Goal: Task Accomplishment & Management: Use online tool/utility

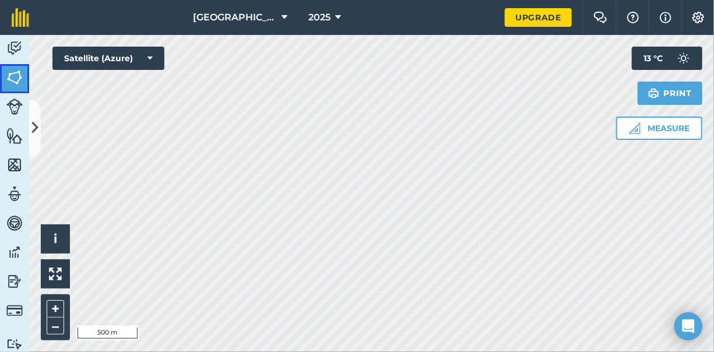
click at [12, 78] on img at bounding box center [14, 77] width 16 height 17
click at [12, 79] on img at bounding box center [14, 77] width 16 height 17
click at [36, 114] on button at bounding box center [35, 128] width 12 height 58
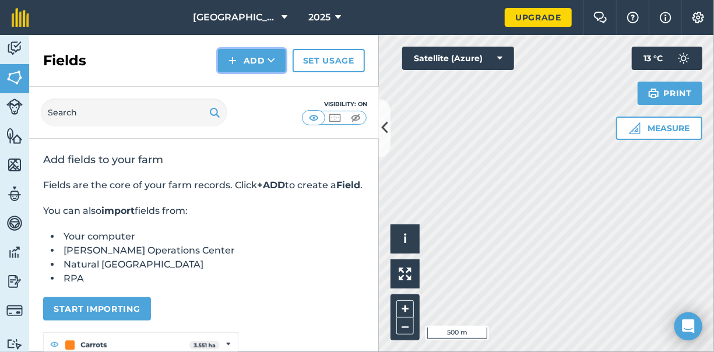
click at [233, 61] on img at bounding box center [232, 61] width 8 height 14
click at [263, 87] on link "Draw" at bounding box center [252, 87] width 64 height 26
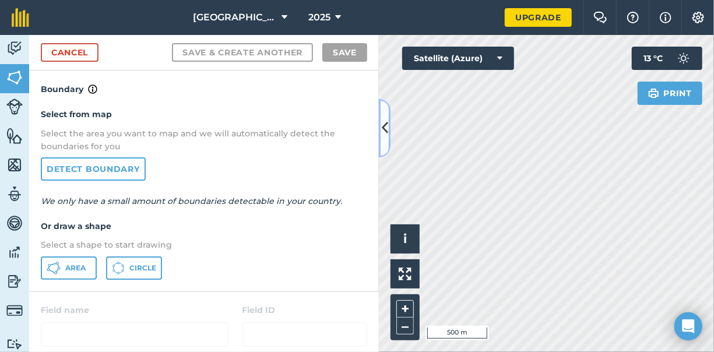
click at [380, 131] on button at bounding box center [385, 128] width 12 height 58
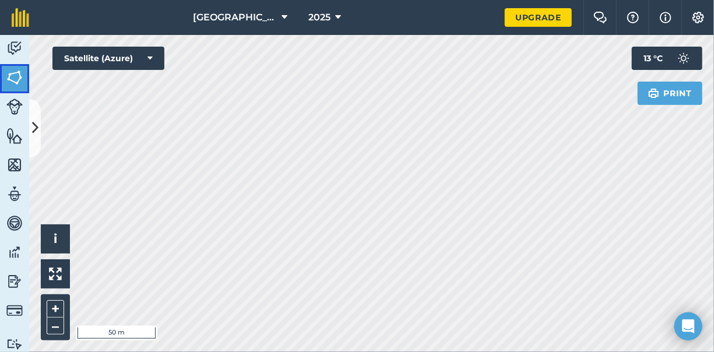
click at [18, 75] on img at bounding box center [14, 77] width 16 height 17
click at [19, 78] on img at bounding box center [14, 77] width 16 height 17
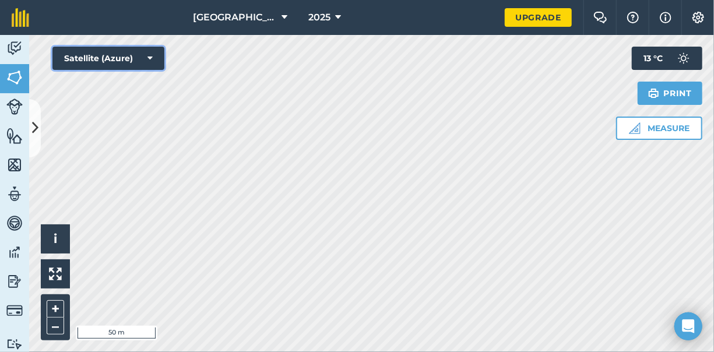
click at [94, 54] on button "Satellite (Azure)" at bounding box center [108, 58] width 112 height 23
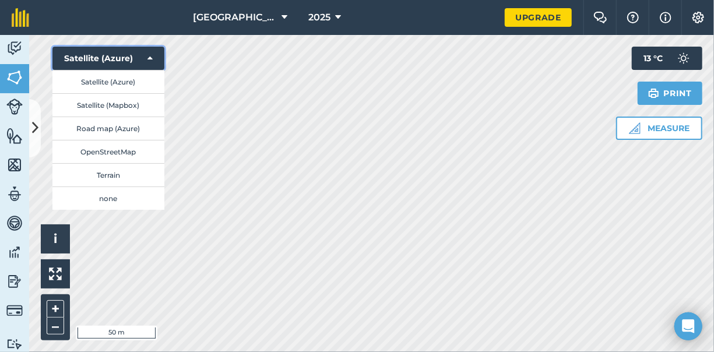
click at [94, 54] on button "Satellite (Azure)" at bounding box center [108, 58] width 112 height 23
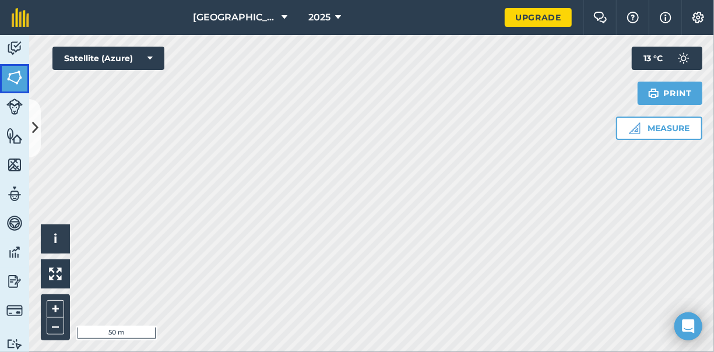
click at [24, 76] on link "Fields" at bounding box center [14, 78] width 29 height 29
click at [40, 129] on button at bounding box center [35, 128] width 12 height 58
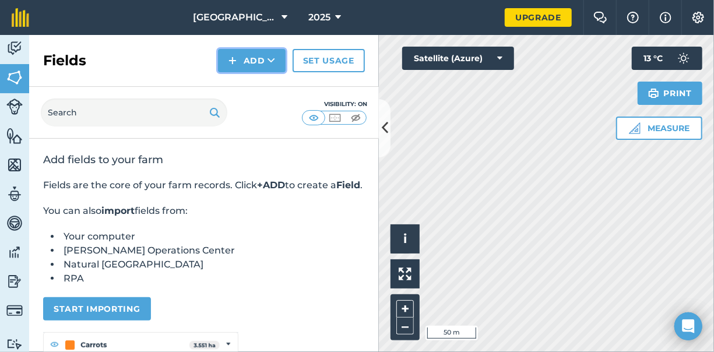
click at [253, 60] on button "Add" at bounding box center [252, 60] width 68 height 23
click at [245, 83] on link "Draw" at bounding box center [252, 87] width 64 height 26
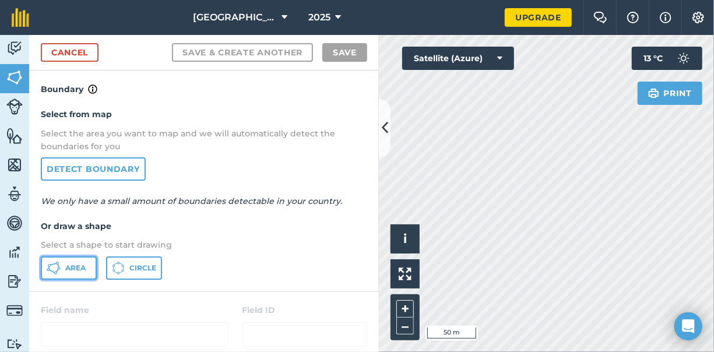
click at [65, 270] on span "Area" at bounding box center [75, 267] width 20 height 9
click at [384, 133] on icon at bounding box center [385, 128] width 6 height 20
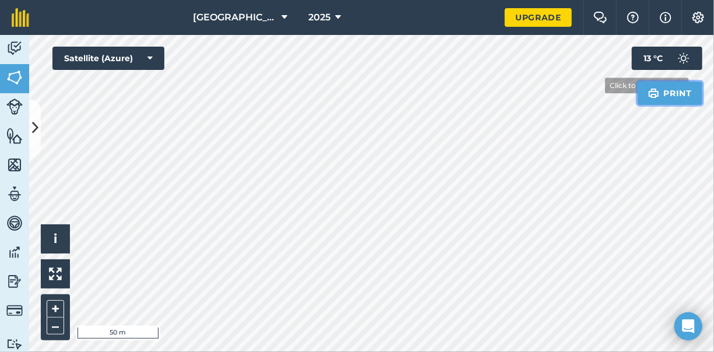
click at [556, 62] on div "Click to start drawing i © 2025 TomTom, Microsoft 50 m + – Satellite (Azure) Pr…" at bounding box center [371, 193] width 685 height 317
drag, startPoint x: 662, startPoint y: 104, endPoint x: 577, endPoint y: 27, distance: 115.1
click at [577, 27] on div "Glenview 2025 Upgrade Farm Chat Help Info Settings Map printing is not availabl…" at bounding box center [357, 176] width 714 height 352
click at [15, 77] on img at bounding box center [14, 77] width 16 height 17
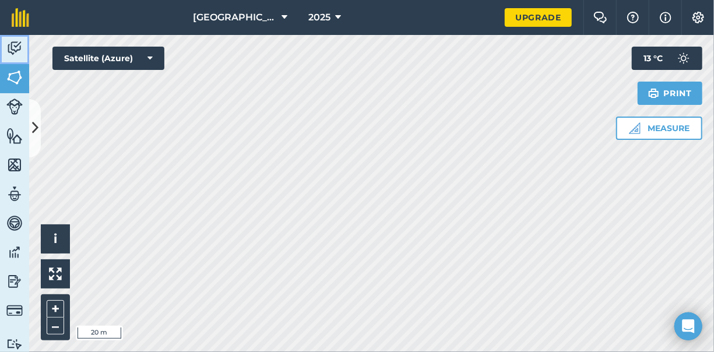
click at [22, 64] on link "Activity" at bounding box center [14, 49] width 29 height 29
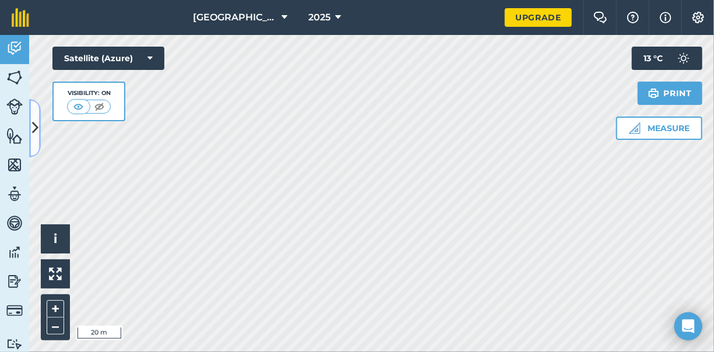
click at [35, 119] on icon at bounding box center [35, 128] width 6 height 20
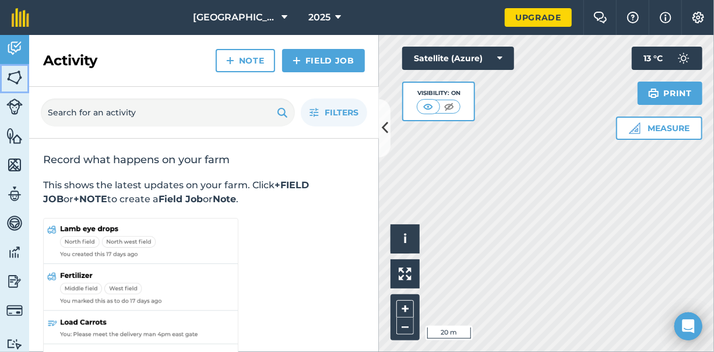
click at [14, 83] on img at bounding box center [14, 77] width 16 height 17
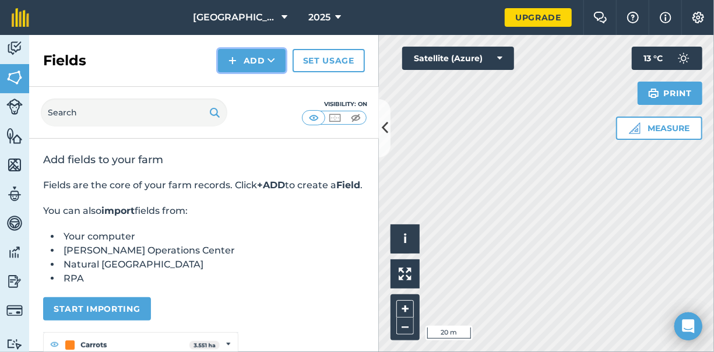
click at [255, 62] on button "Add" at bounding box center [252, 60] width 68 height 23
click at [264, 83] on link "Draw" at bounding box center [252, 87] width 64 height 26
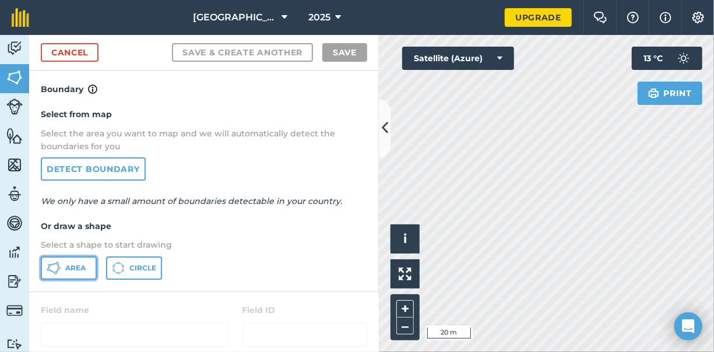
click at [79, 265] on span "Area" at bounding box center [75, 267] width 20 height 9
click at [387, 129] on button at bounding box center [385, 128] width 12 height 58
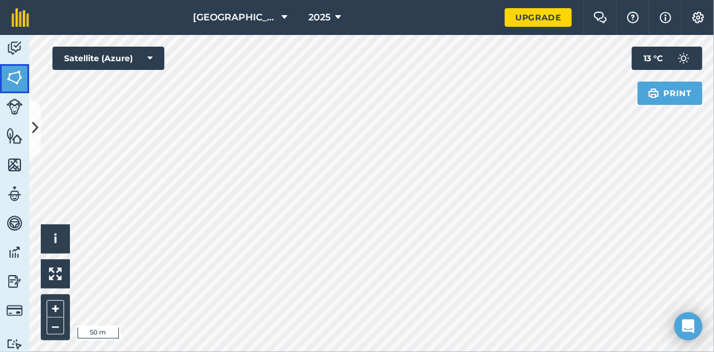
click at [23, 77] on link "Fields" at bounding box center [14, 78] width 29 height 29
click at [407, 351] on html "Glenview 2025 Upgrade Farm Chat Help Info Settings Map printing is not availabl…" at bounding box center [357, 176] width 714 height 352
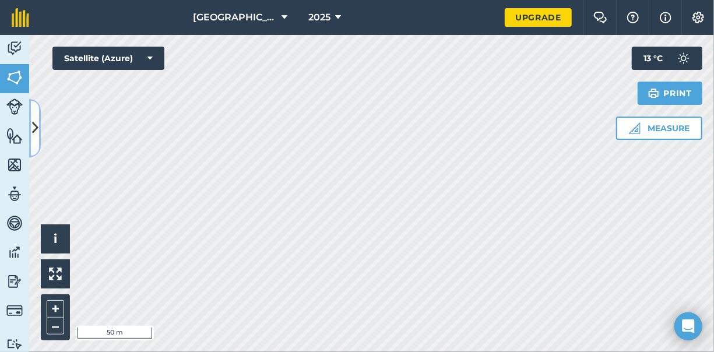
click at [37, 120] on icon at bounding box center [35, 128] width 6 height 20
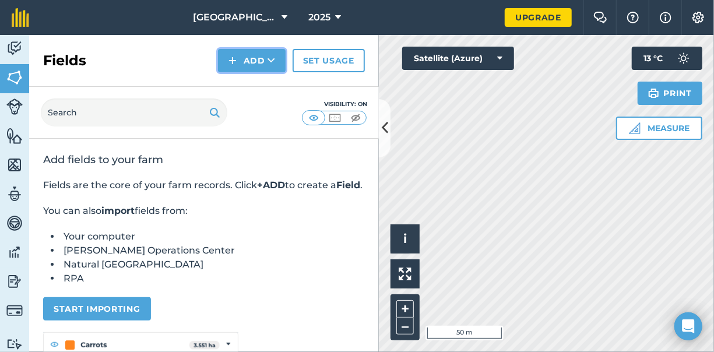
click at [239, 58] on button "Add" at bounding box center [252, 60] width 68 height 23
click at [249, 79] on link "Draw" at bounding box center [252, 87] width 64 height 26
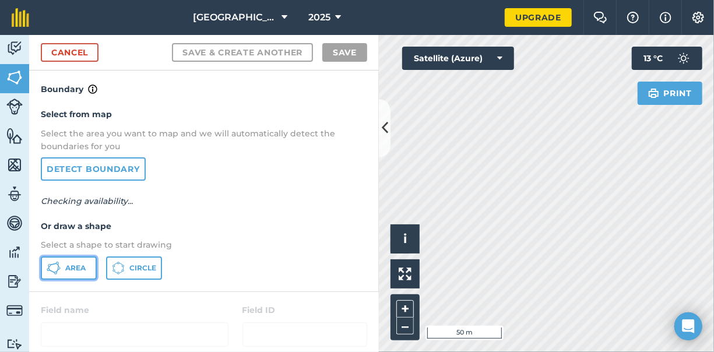
click at [70, 273] on button "Area" at bounding box center [69, 267] width 56 height 23
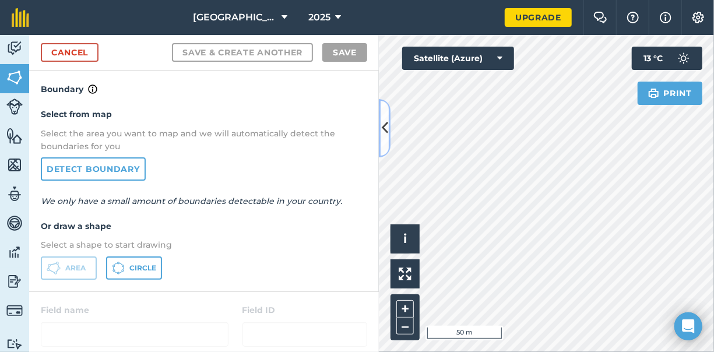
click at [380, 132] on button at bounding box center [385, 128] width 12 height 58
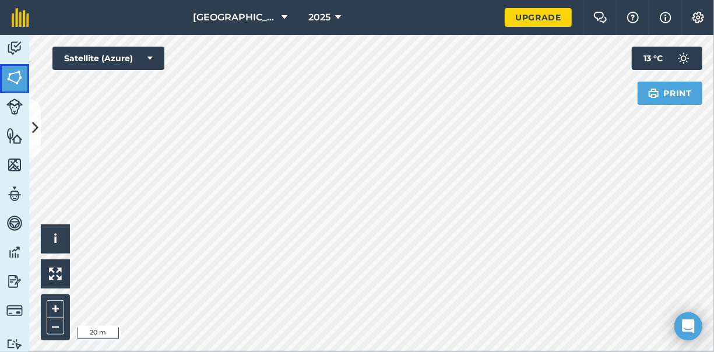
click at [15, 76] on img at bounding box center [14, 77] width 16 height 17
